Goal: Task Accomplishment & Management: Manage account settings

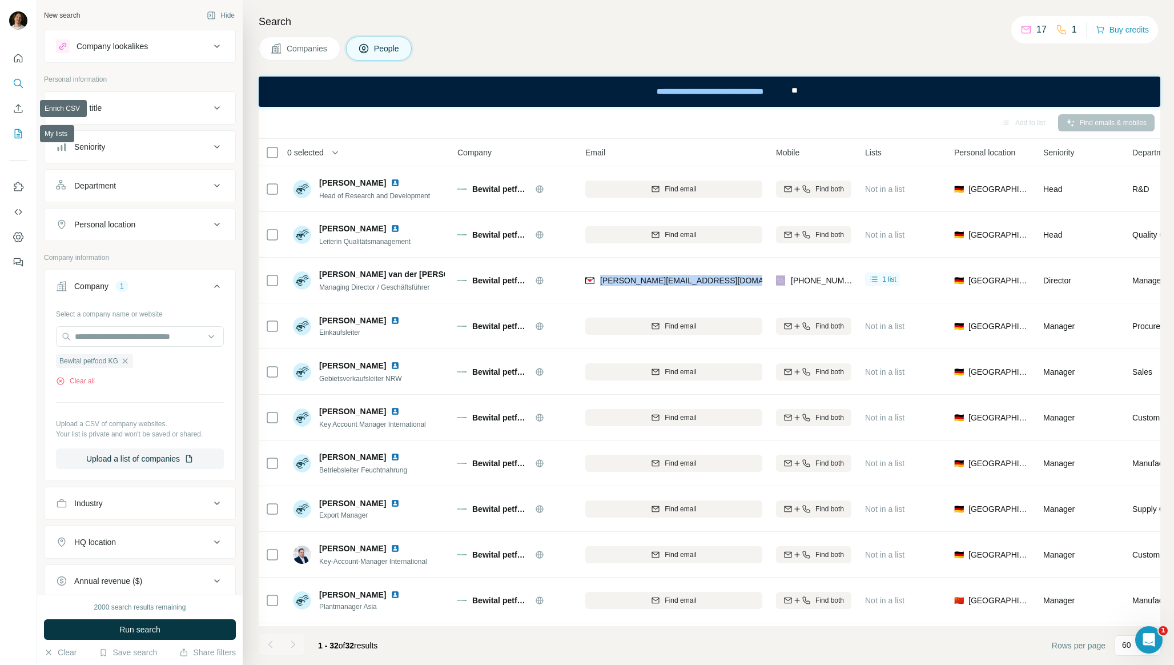
click at [19, 138] on icon "My lists" at bounding box center [18, 133] width 7 height 9
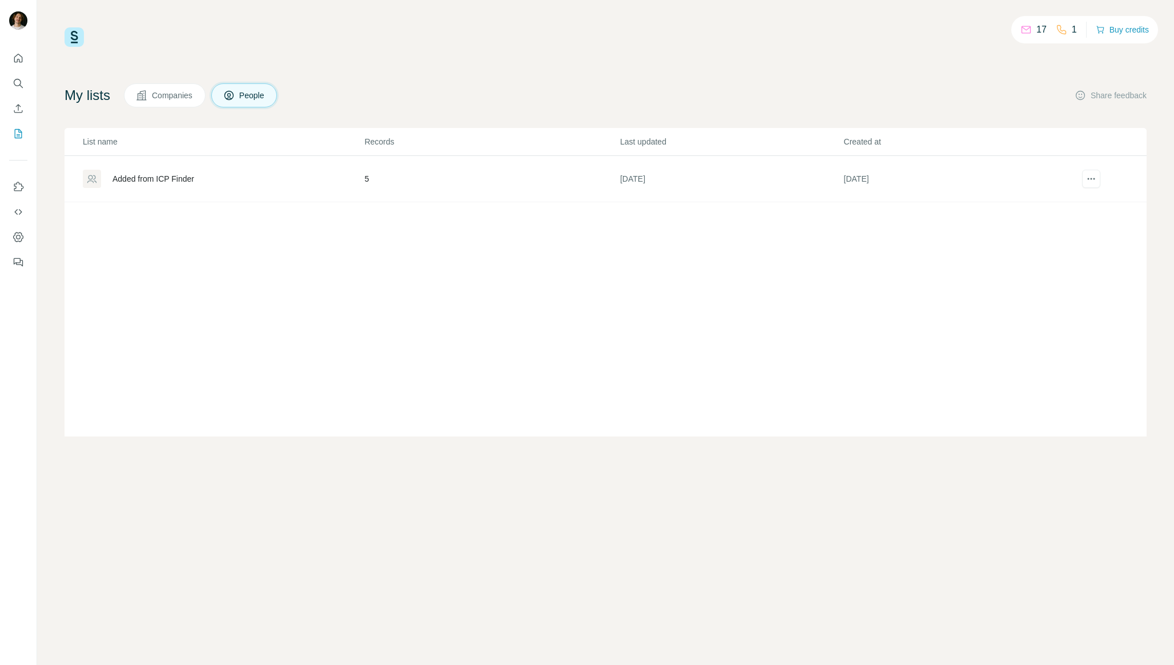
click at [144, 192] on td "Added from ICP Finder" at bounding box center [214, 179] width 299 height 46
